Goal: Information Seeking & Learning: Understand process/instructions

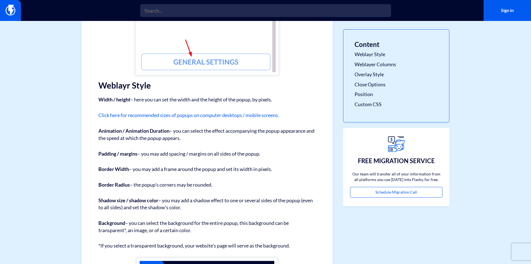
scroll to position [363, 0]
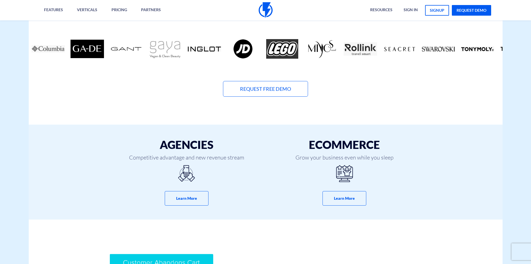
scroll to position [167, 0]
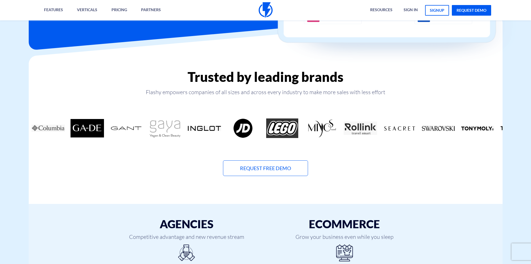
drag, startPoint x: 333, startPoint y: 129, endPoint x: 348, endPoint y: 129, distance: 15.1
click at [356, 132] on div "Trusted by leading brands Flashy empowers companies of all sizes and across eve…" at bounding box center [266, 122] width 474 height 106
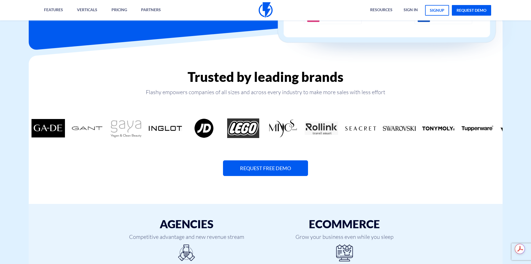
scroll to position [0, 0]
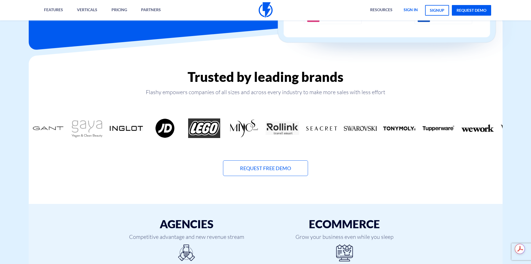
click at [406, 12] on link "sign in" at bounding box center [411, 10] width 23 height 20
